Goal: Information Seeking & Learning: Compare options

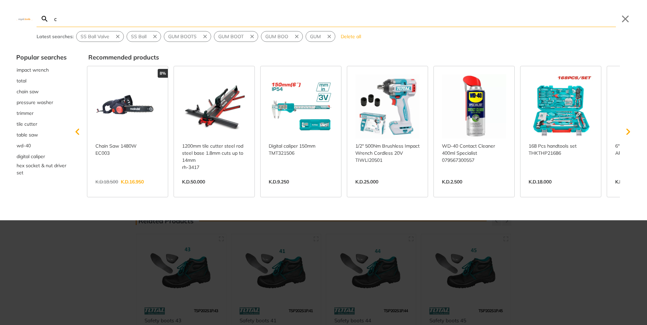
type input "co"
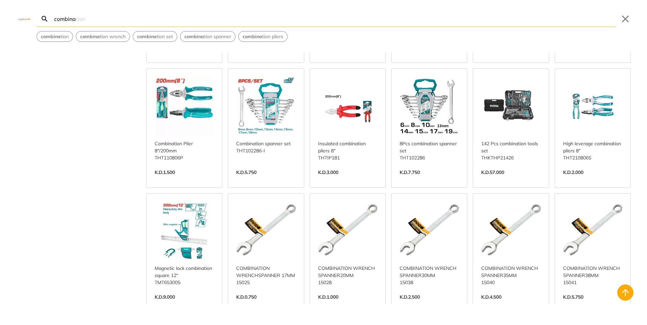
scroll to position [169, 0]
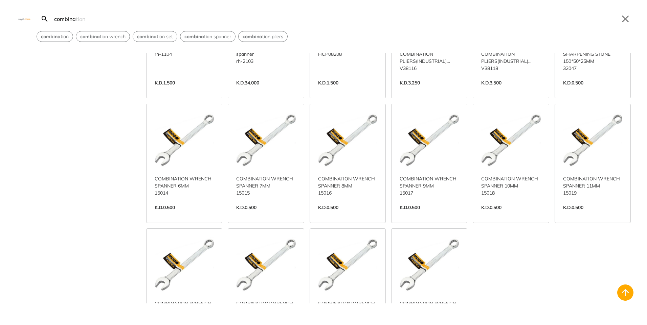
scroll to position [643, 0]
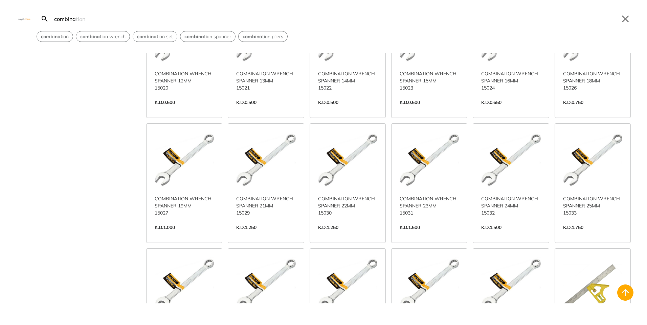
scroll to position [981, 0]
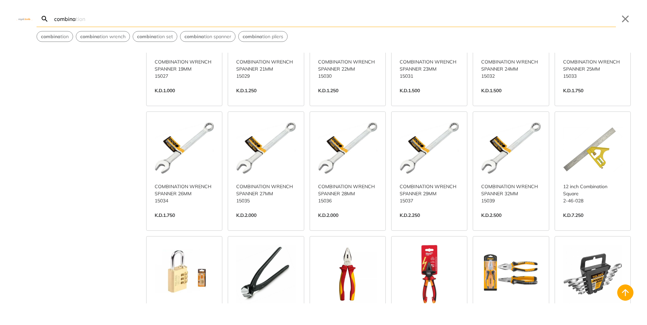
type input "combina"
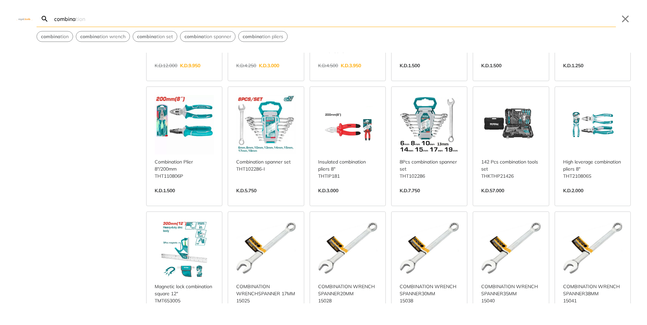
scroll to position [135, 0]
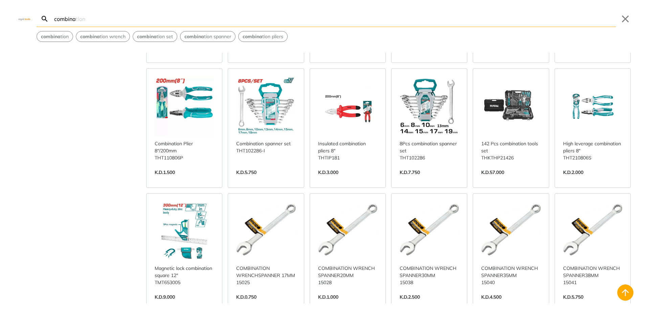
click at [275, 180] on link "View more →" at bounding box center [265, 180] width 59 height 0
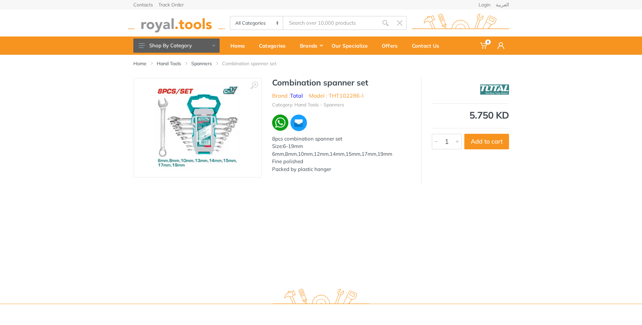
type input "combina"
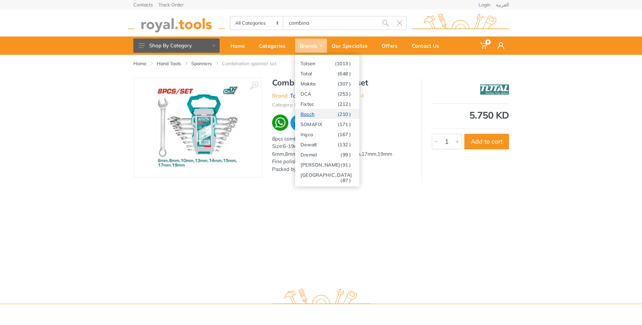
click at [321, 113] on link "Bosch (210 )" at bounding box center [327, 114] width 64 height 10
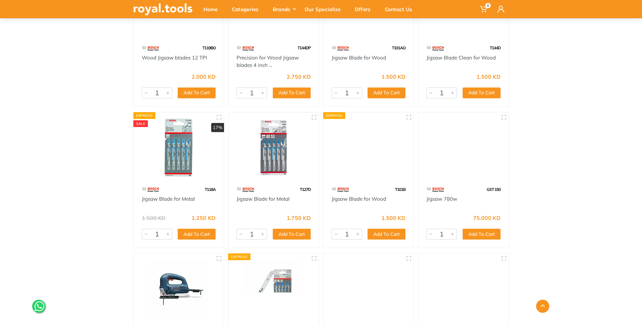
scroll to position [3585, 0]
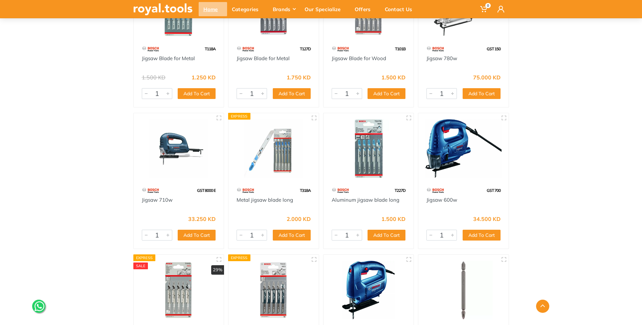
click at [208, 8] on div "Home" at bounding box center [213, 9] width 28 height 14
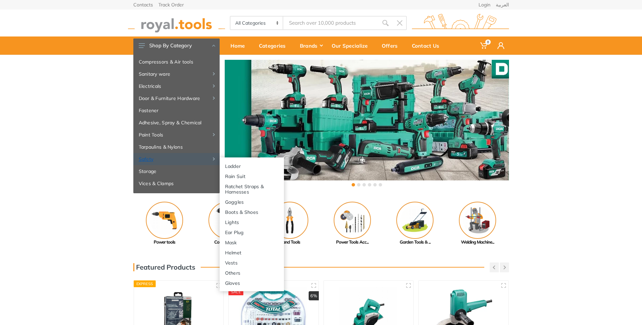
scroll to position [73, 0]
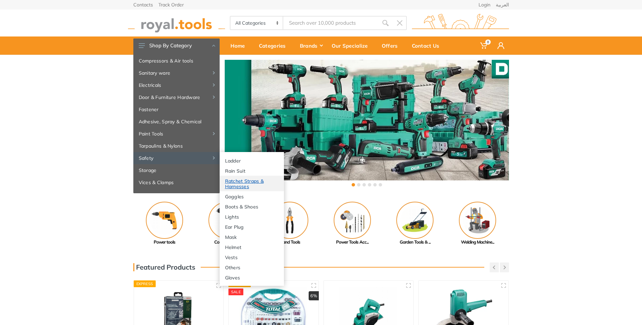
click at [253, 179] on link "Ratchet Straps & Harnesses" at bounding box center [251, 184] width 64 height 16
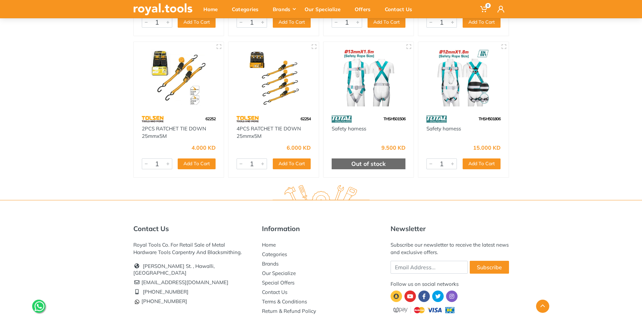
scroll to position [169, 0]
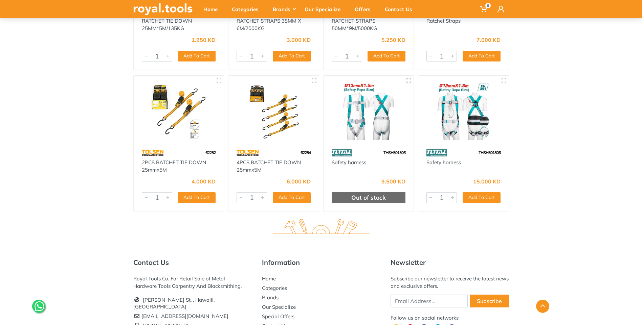
click at [360, 120] on img at bounding box center [368, 111] width 78 height 59
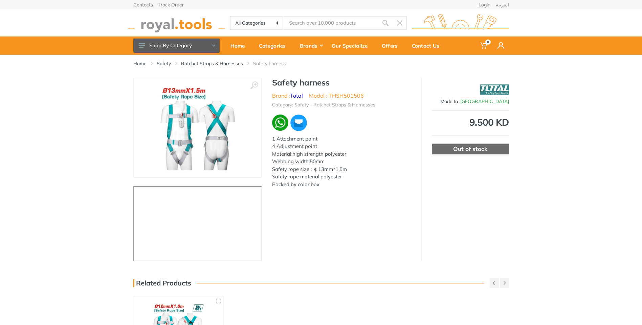
scroll to position [101, 0]
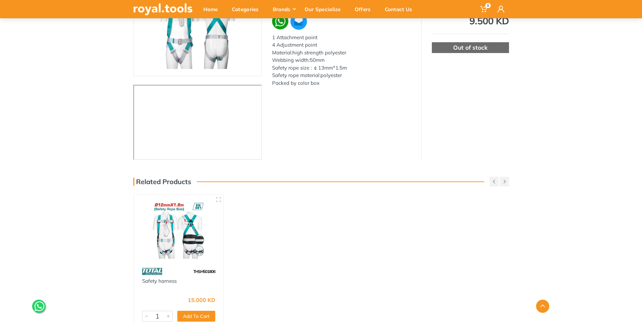
click at [163, 237] on img at bounding box center [178, 230] width 77 height 58
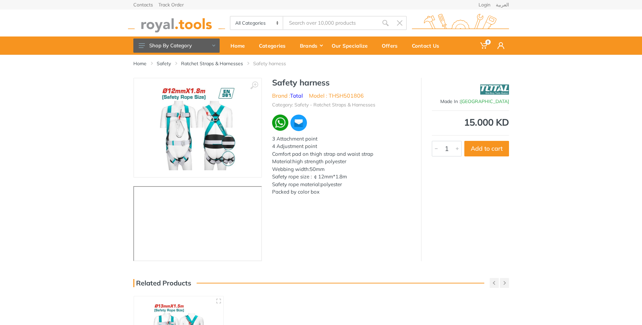
click at [213, 149] on img at bounding box center [197, 127] width 76 height 85
click at [143, 46] on use at bounding box center [142, 45] width 6 height 5
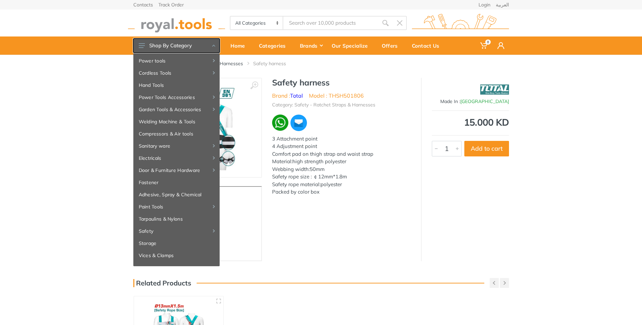
click at [214, 46] on use at bounding box center [213, 46] width 3 height 2
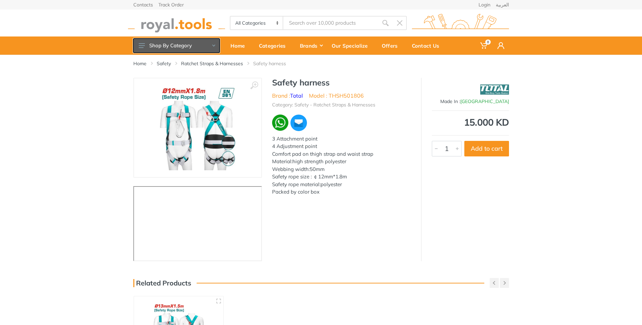
click at [214, 46] on icon at bounding box center [213, 46] width 3 height 2
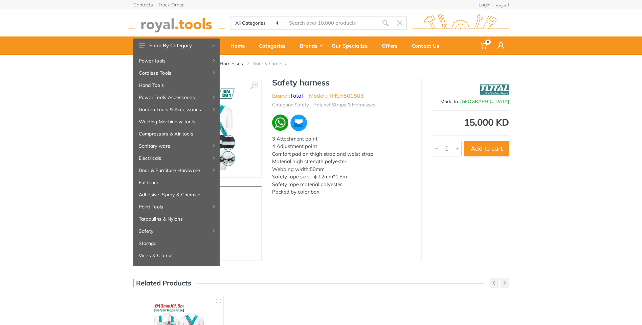
click at [551, 123] on div "‹ ›" at bounding box center [321, 170] width 642 height 184
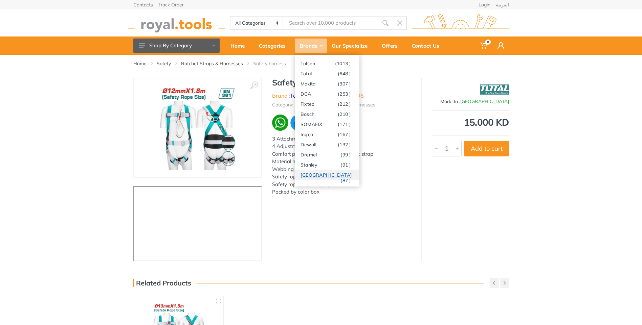
click at [317, 175] on link "Milwaukee (87 )" at bounding box center [327, 175] width 64 height 10
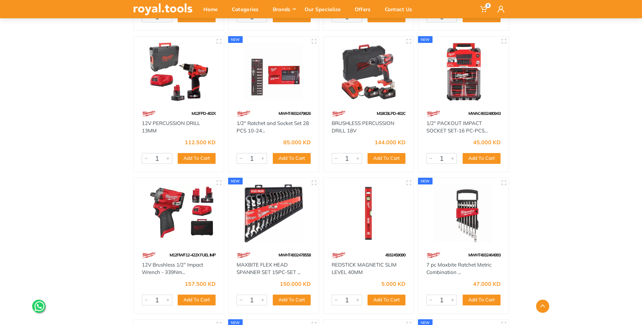
scroll to position [710, 0]
